Goal: Use online tool/utility: Utilize a website feature to perform a specific function

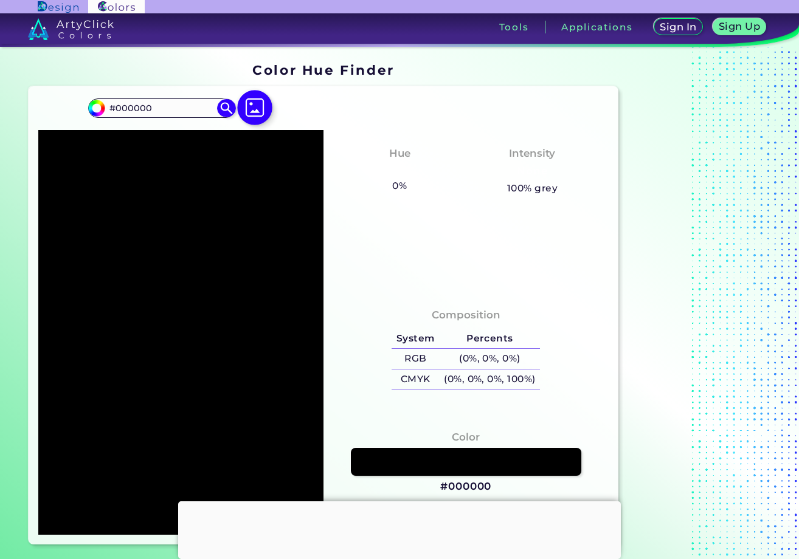
click at [250, 102] on img at bounding box center [254, 107] width 35 height 35
click at [0, 0] on input "file" at bounding box center [0, 0] width 0 height 0
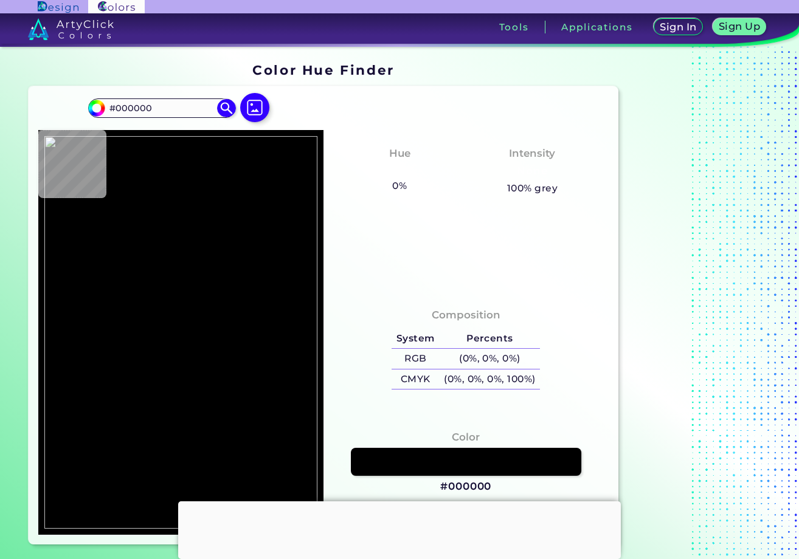
type input "#535353"
type input "#ffffff"
type input "#FFFFFF"
type input "#606060"
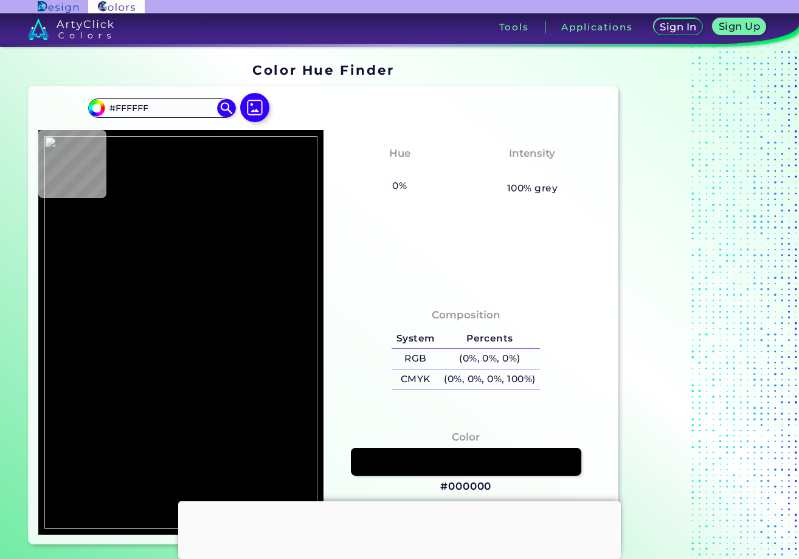
type input "#606060"
type input "#060707"
type input "#020202"
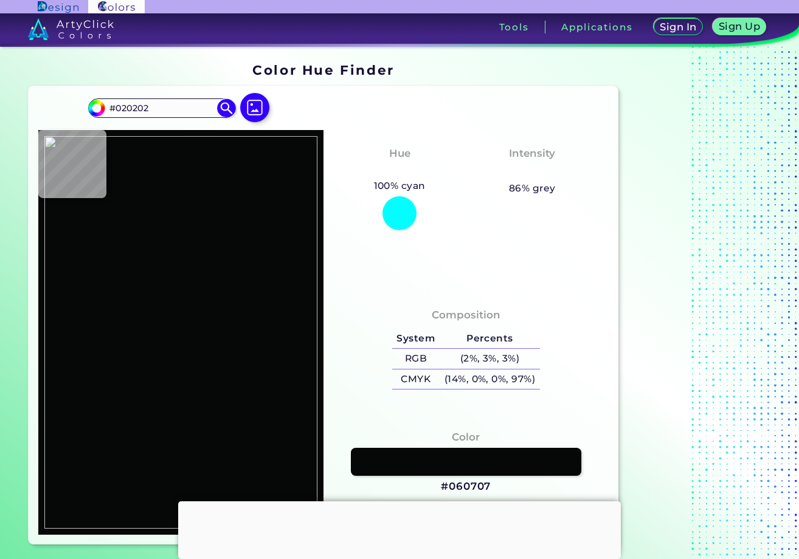
type input "#2e2d2d"
type input "#2E2D2D"
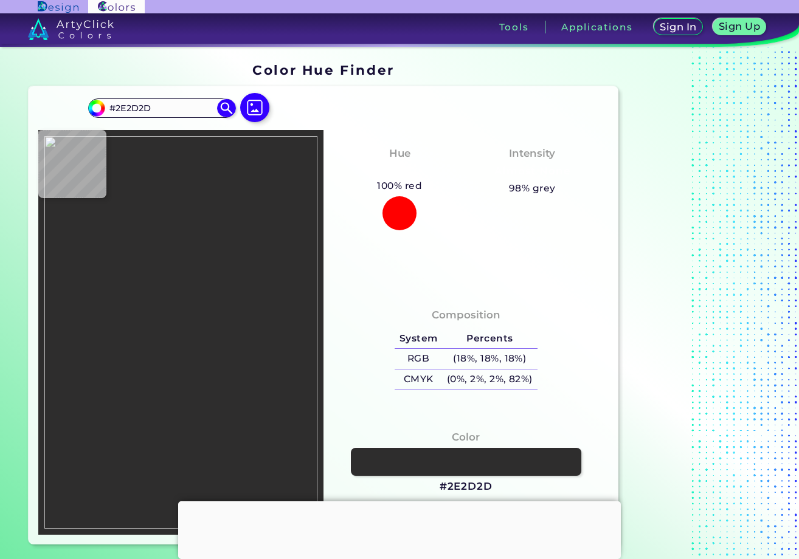
type input "#060707"
type input "#eeece3"
type input "#EEECE3"
type input "#f1f0e5"
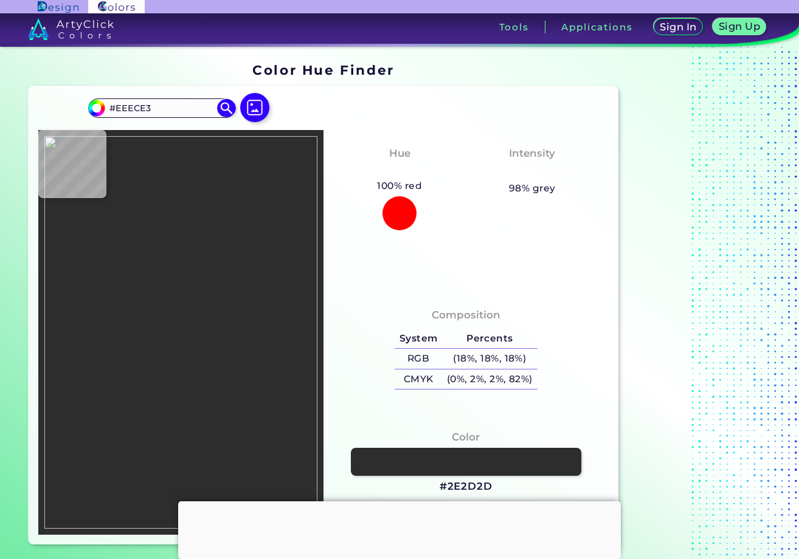
type input "#F1F0E5"
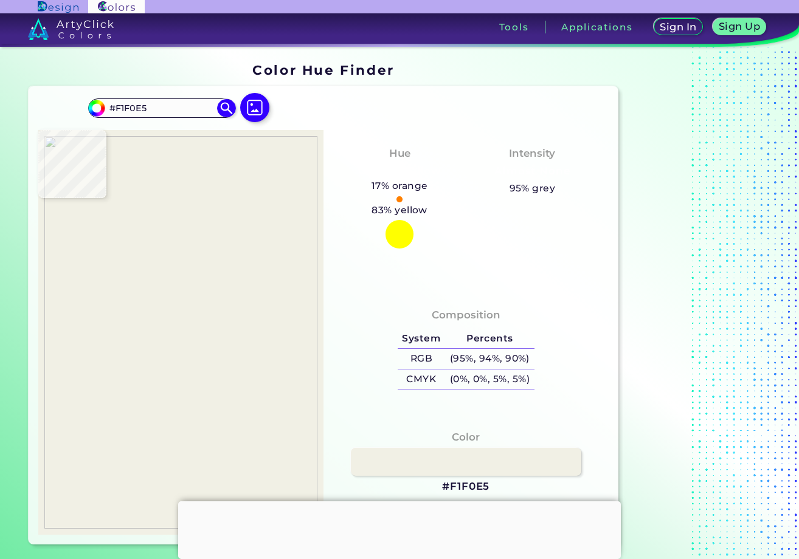
click at [193, 323] on img at bounding box center [180, 332] width 273 height 392
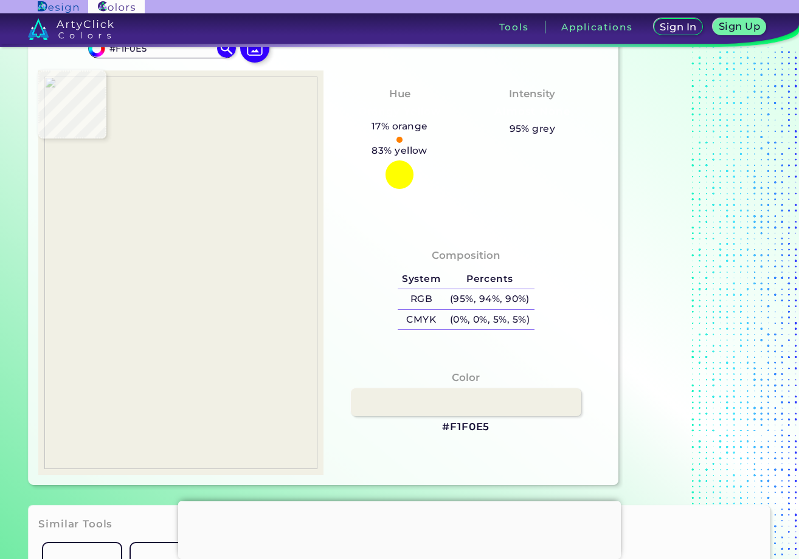
scroll to position [77, 0]
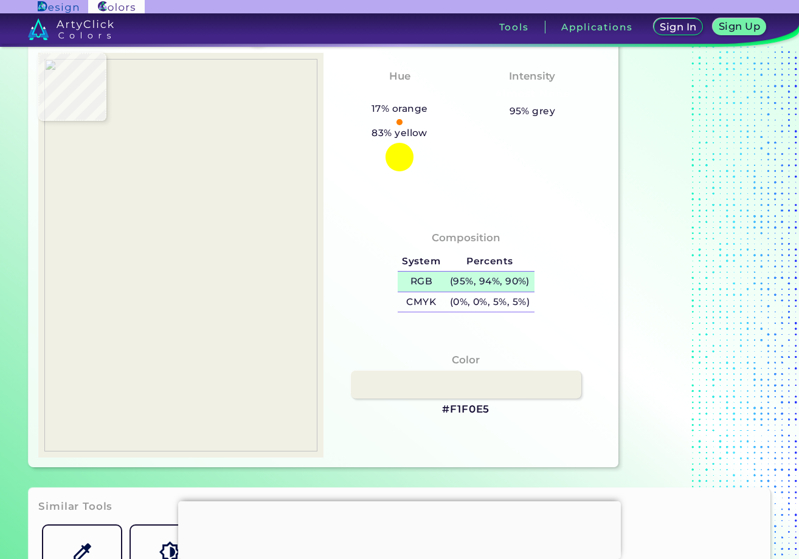
click at [520, 281] on h5 "(95%, 94%, 90%)" at bounding box center [489, 282] width 89 height 20
click at [558, 285] on div "Composition System Percents RGB (95%, 94%, 90%) CMYK (0%, 0%, 5%, 5%)" at bounding box center [466, 273] width 266 height 98
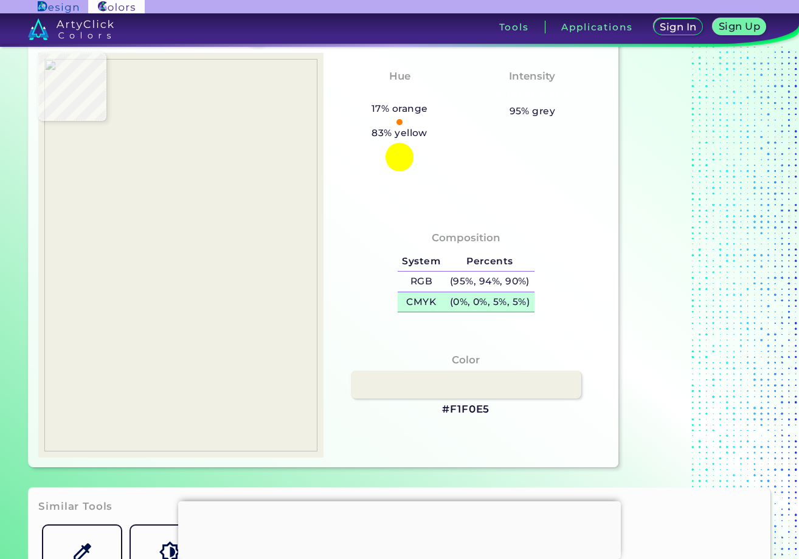
click at [455, 306] on h5 "(0%, 0%, 5%, 5%)" at bounding box center [489, 302] width 89 height 20
click at [547, 306] on p "copied" at bounding box center [558, 302] width 34 height 15
click at [523, 302] on h5 "(0%, 0%, 5%, 5%)" at bounding box center [489, 302] width 89 height 20
click at [548, 298] on p "copied" at bounding box center [558, 302] width 34 height 15
click at [484, 300] on h5 "(0%, 0%, 5%, 5%) copied" at bounding box center [489, 302] width 89 height 20
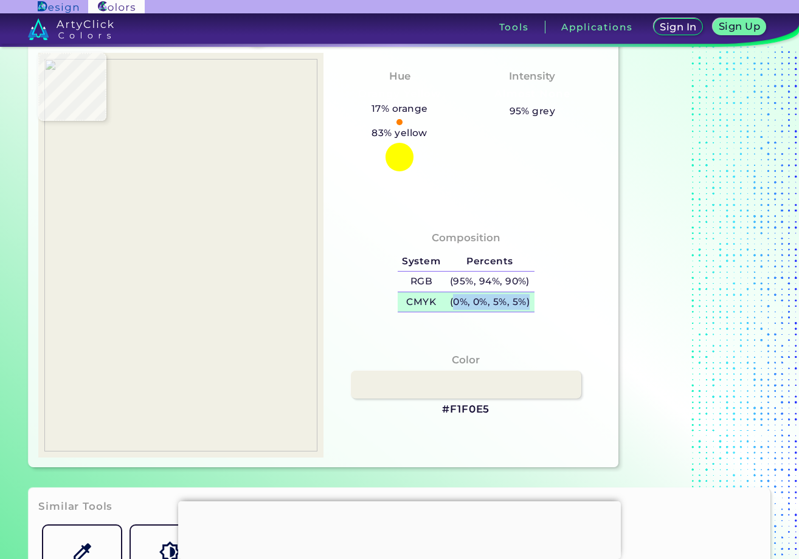
drag, startPoint x: 530, startPoint y: 298, endPoint x: 468, endPoint y: 301, distance: 62.1
click at [462, 301] on h5 "(0%, 0%, 5%, 5%)" at bounding box center [489, 302] width 89 height 20
copy h5 "0%, 0%, 5%, 5%)"
drag, startPoint x: 534, startPoint y: 302, endPoint x: 449, endPoint y: 300, distance: 85.1
click at [449, 300] on h5 "(0%, 0%, 5%, 5%)" at bounding box center [489, 302] width 89 height 20
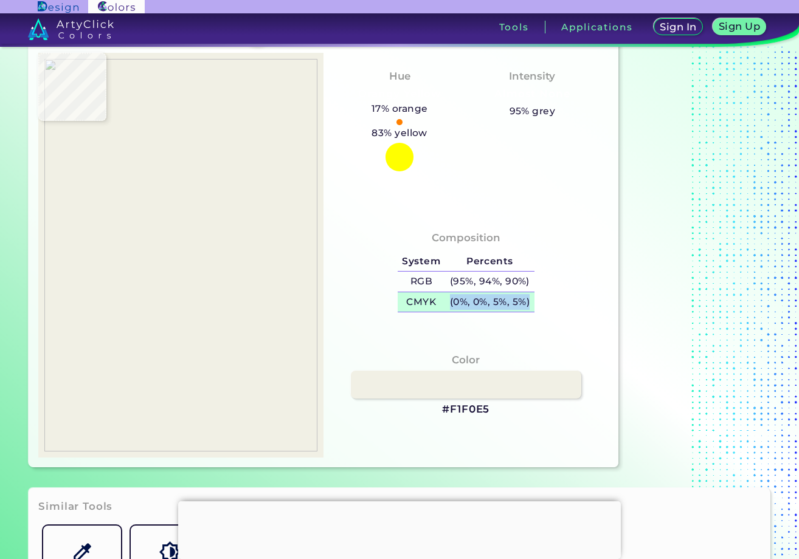
copy h5 "(0%, 0%, 5%, 5%)"
drag, startPoint x: 447, startPoint y: 300, endPoint x: 529, endPoint y: 300, distance: 82.1
click at [529, 300] on h5 "(0%, 0%, 5%, 5%)" at bounding box center [489, 302] width 89 height 20
click at [468, 407] on h3 "#F1F0E5" at bounding box center [465, 410] width 47 height 15
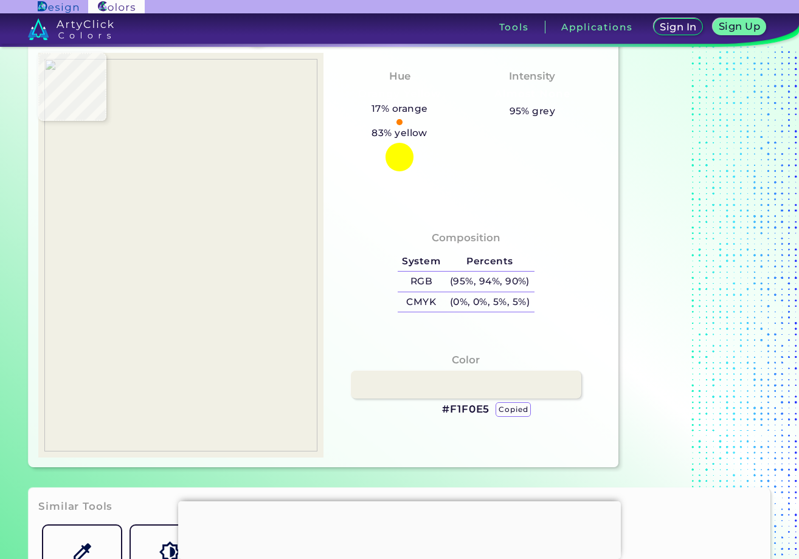
click at [505, 406] on p "copied" at bounding box center [513, 410] width 35 height 15
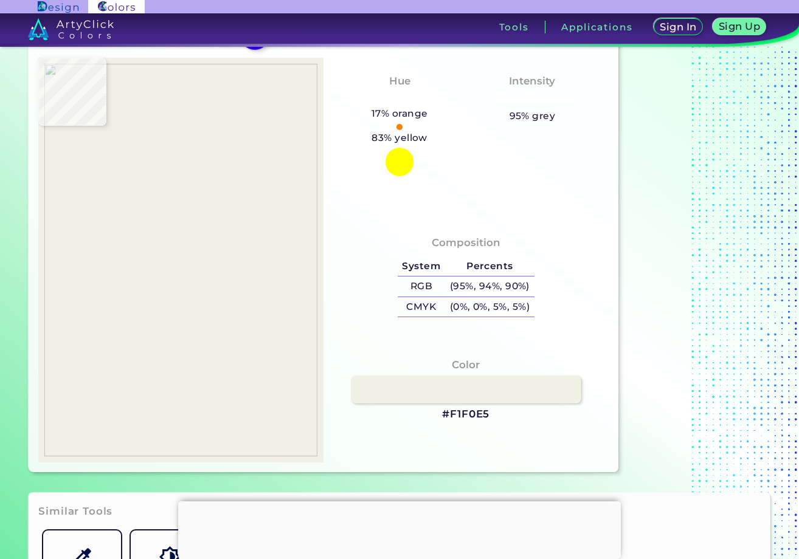
scroll to position [76, 0]
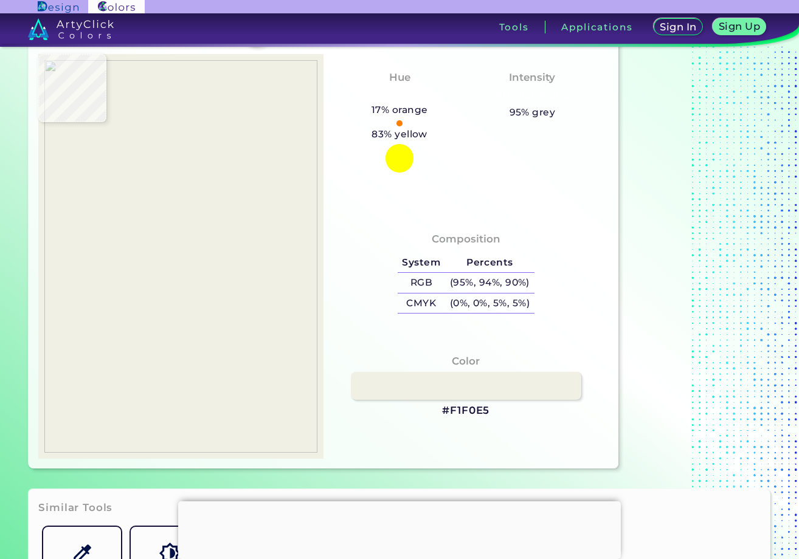
click at [204, 263] on img at bounding box center [180, 256] width 273 height 392
type input "#efe4d0"
type input "#EFE4D0"
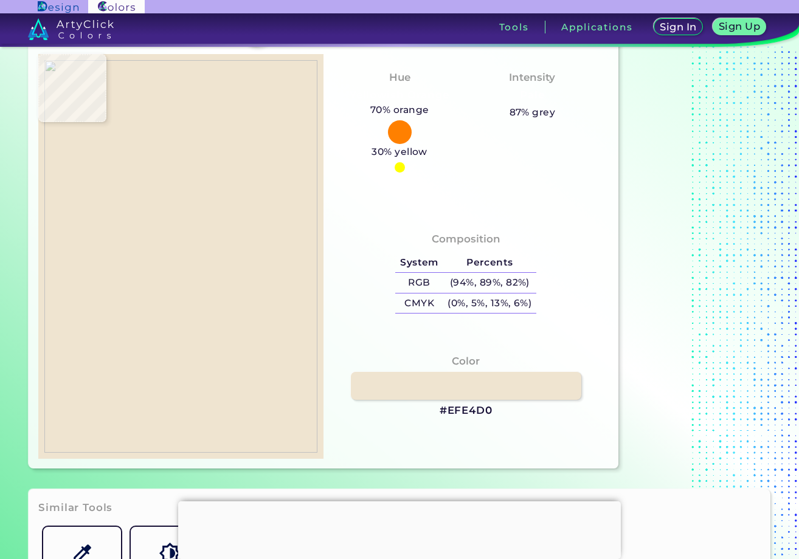
click at [188, 263] on img at bounding box center [180, 256] width 273 height 392
click at [506, 278] on h5 "(94%, 89%, 82%)" at bounding box center [489, 283] width 93 height 20
click at [545, 282] on p "copied" at bounding box center [559, 282] width 34 height 15
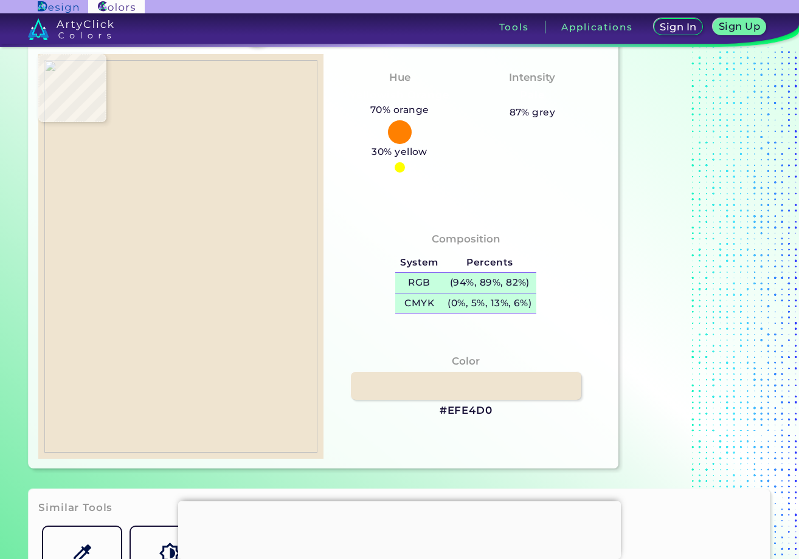
click at [469, 305] on h5 "(0%, 5%, 13%, 6%)" at bounding box center [489, 304] width 93 height 20
click at [554, 303] on p "copied" at bounding box center [559, 303] width 34 height 15
click at [454, 410] on h3 "#EFE4D0" at bounding box center [466, 411] width 53 height 15
click at [509, 410] on div "Color #EFE4D0 copied" at bounding box center [466, 386] width 266 height 77
click at [468, 412] on h3 "#EFE4D0" at bounding box center [466, 411] width 53 height 15
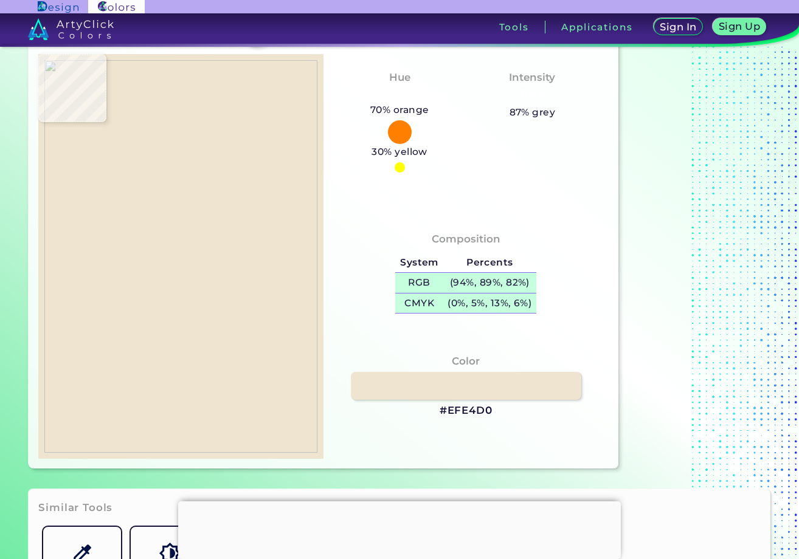
click at [213, 279] on img at bounding box center [180, 256] width 273 height 392
type input "#86474b"
type input "#86474B"
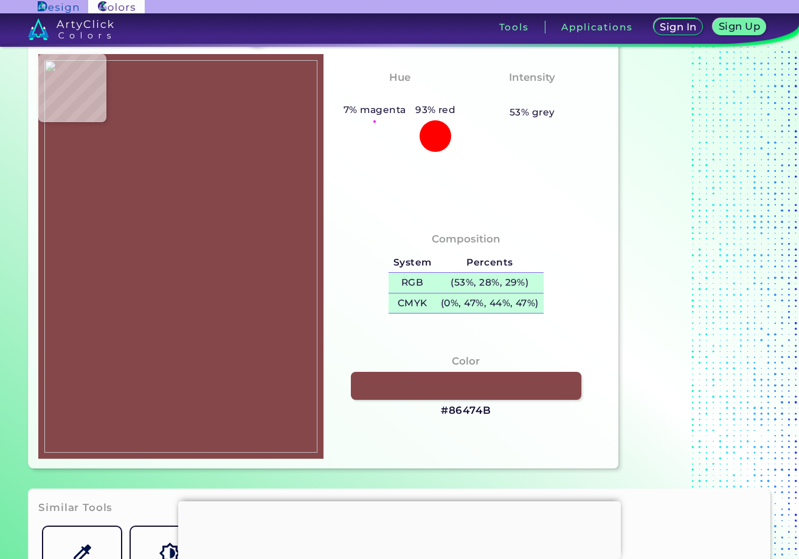
click at [186, 280] on img at bounding box center [180, 256] width 273 height 392
click at [448, 282] on h5 "(53%, 28%, 29%)" at bounding box center [489, 283] width 107 height 20
click at [474, 305] on h5 "(0%, 47%, 44%, 47%)" at bounding box center [489, 304] width 107 height 20
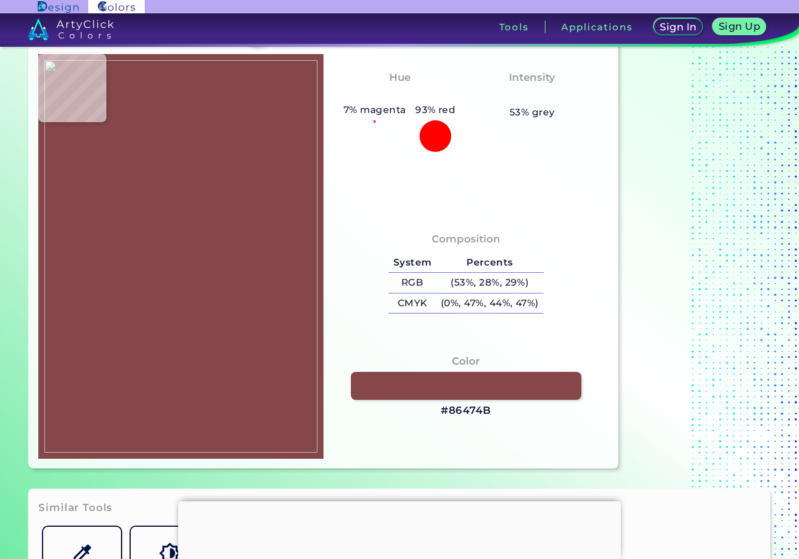
click at [468, 411] on h3 "#86474B" at bounding box center [466, 411] width 50 height 15
click at [192, 299] on img at bounding box center [180, 256] width 273 height 392
type input "#844a4f"
type input "#844A4F"
click at [188, 296] on img at bounding box center [180, 256] width 273 height 392
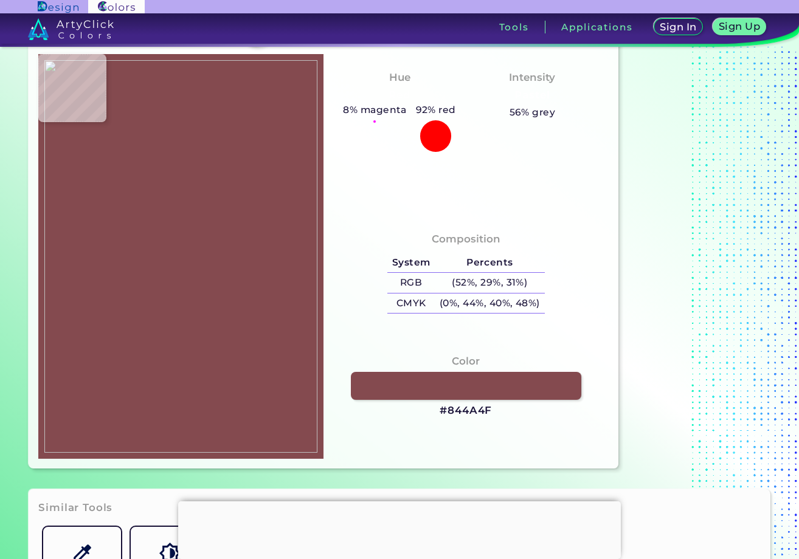
click at [192, 297] on img at bounding box center [180, 256] width 273 height 392
type input "#606060"
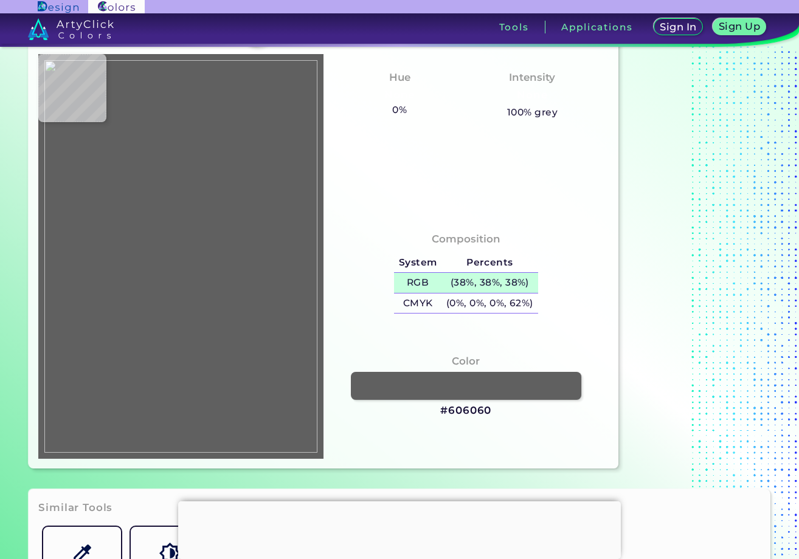
click at [462, 283] on h5 "(38%, 38%, 38%)" at bounding box center [489, 283] width 96 height 20
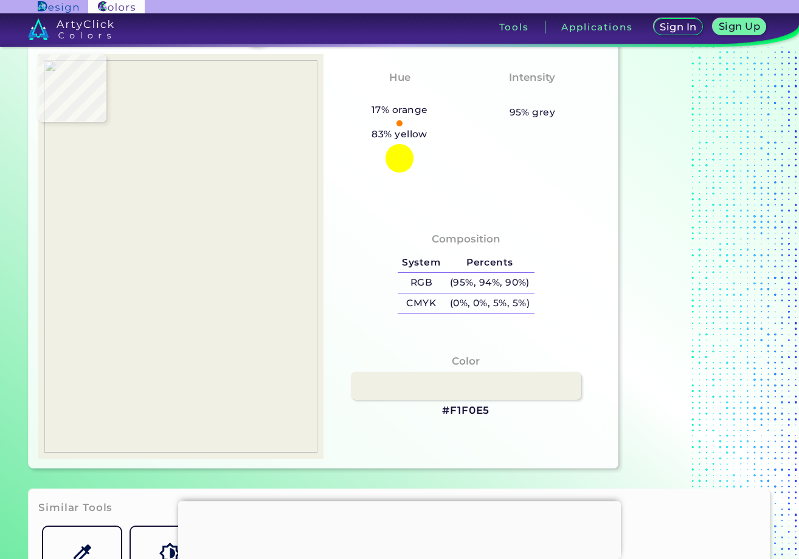
type input "#f1f0e5"
type input "#F1F0E5"
click at [453, 305] on h5 "(0%, 0%, 5%, 5%)" at bounding box center [489, 304] width 89 height 20
type input "#844a4f"
type input "#844A4F"
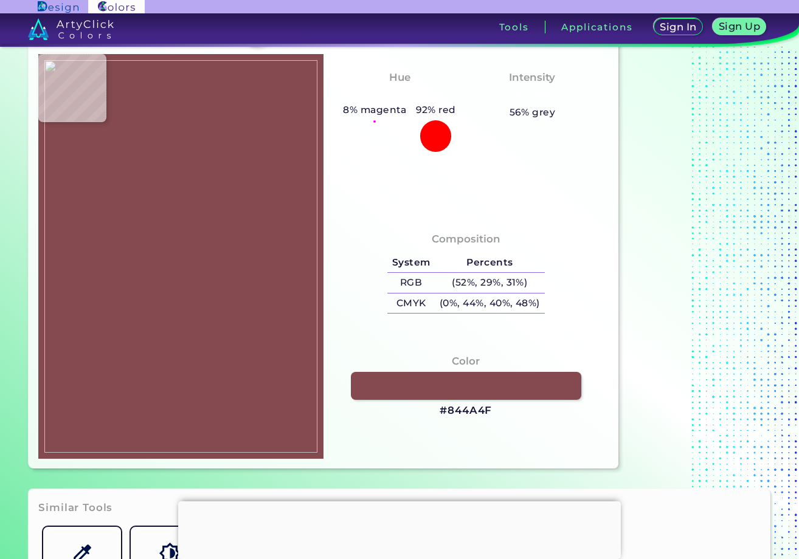
click at [459, 414] on h3 "#844A4F" at bounding box center [466, 411] width 52 height 15
type input "#000000"
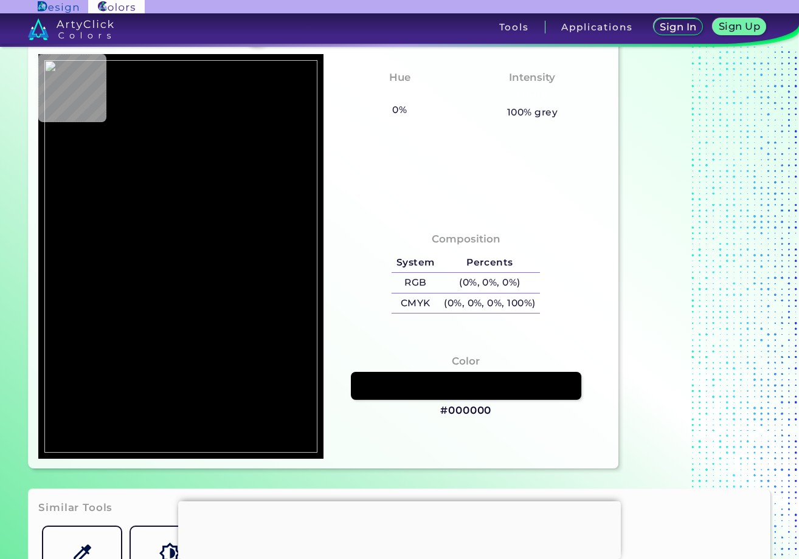
type input "#060707"
type input "#000000"
